Goal: Task Accomplishment & Management: Manage account settings

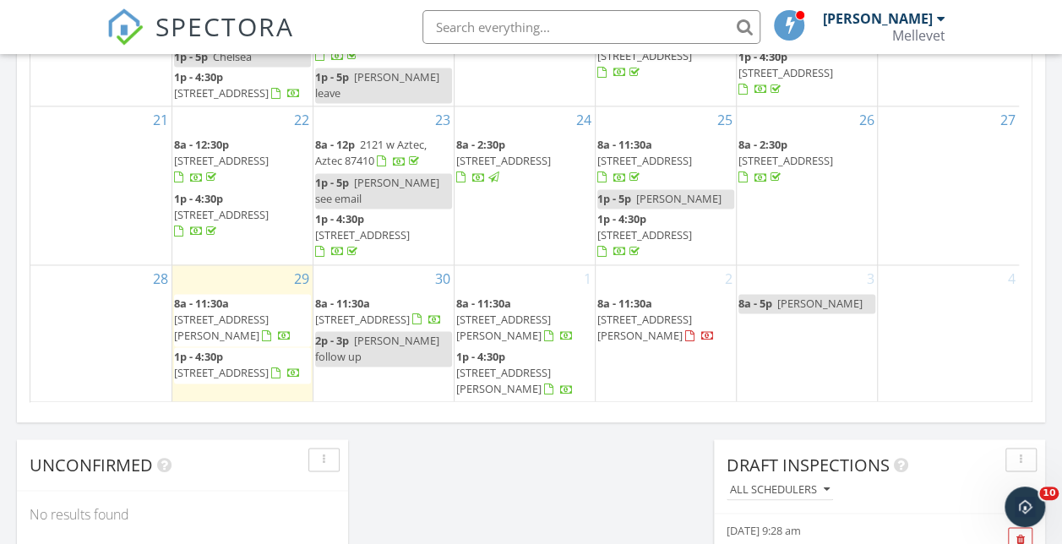
scroll to position [85, 0]
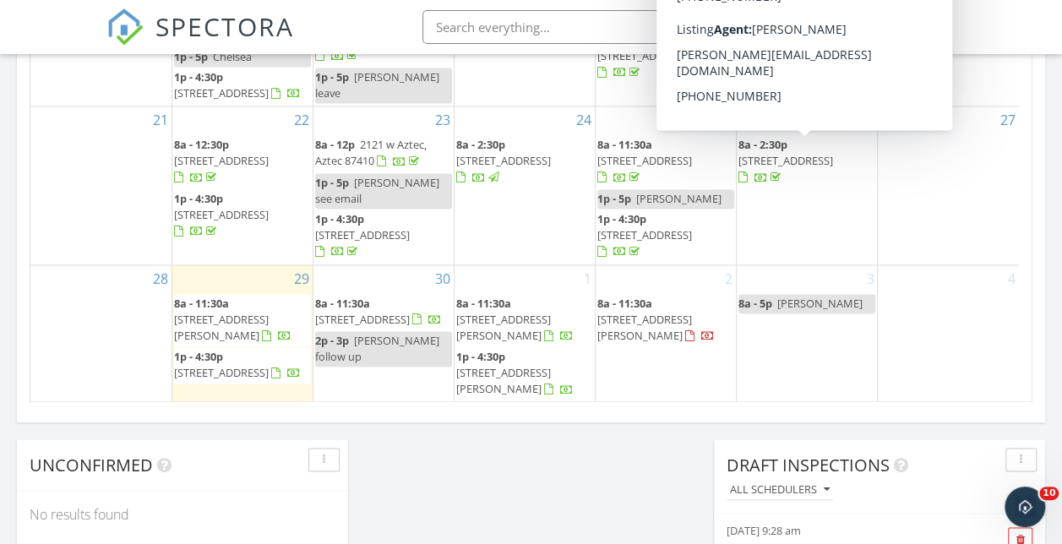
click at [796, 153] on span "9 Sunridge circle , Durango 81301" at bounding box center [786, 160] width 95 height 15
